Goal: Find specific page/section: Find specific page/section

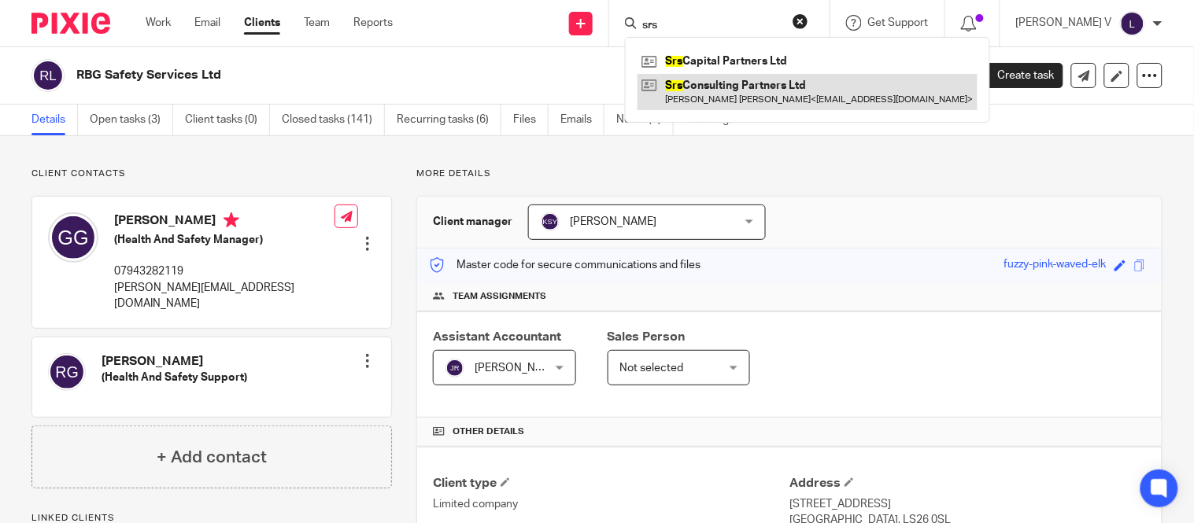
type input "srs"
click at [782, 80] on link at bounding box center [808, 92] width 340 height 36
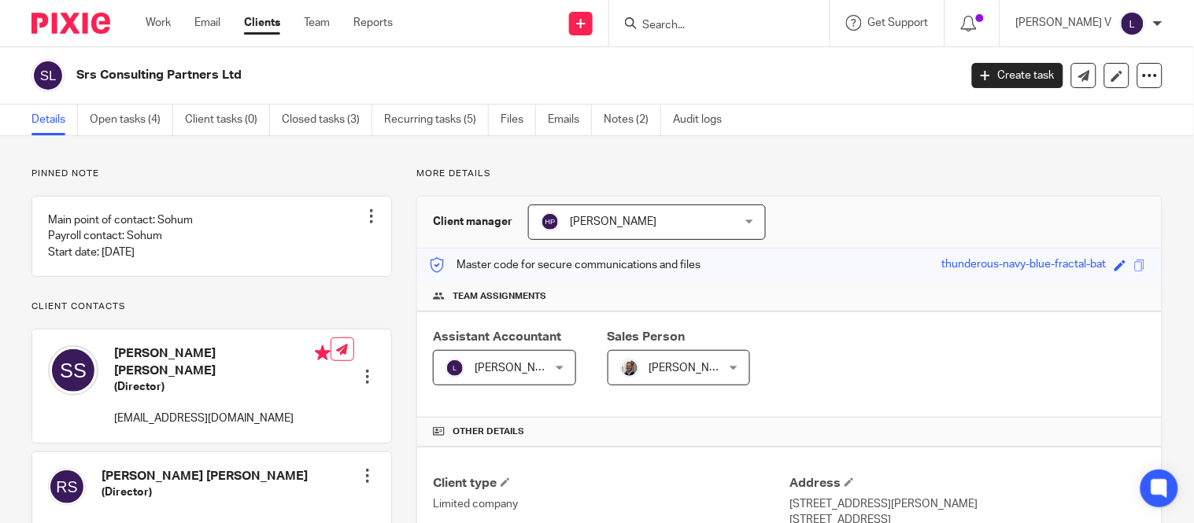
scroll to position [135, 0]
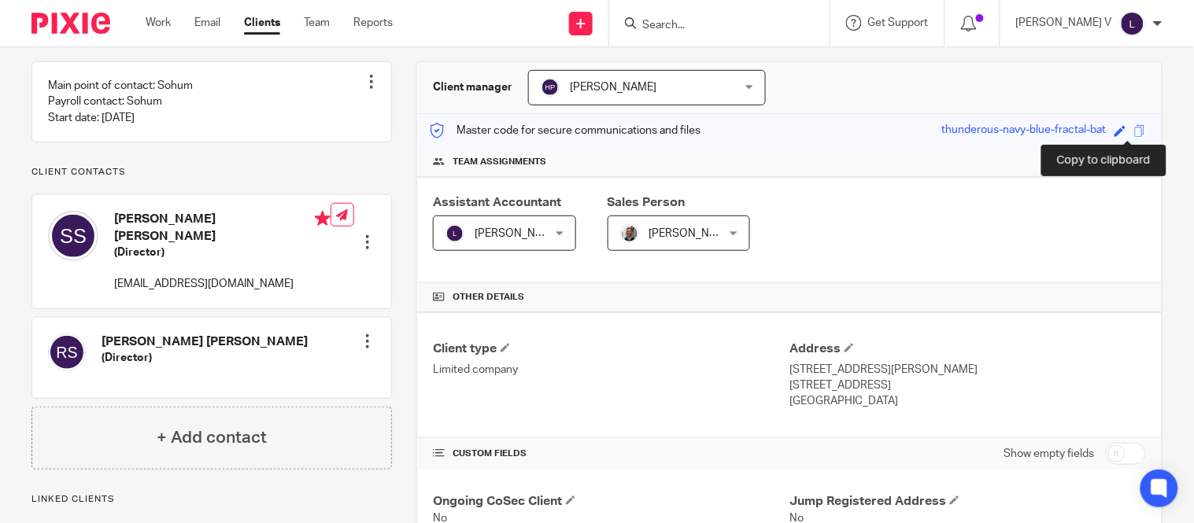
click at [1134, 128] on span at bounding box center [1140, 131] width 12 height 12
